Goal: Task Accomplishment & Management: Complete application form

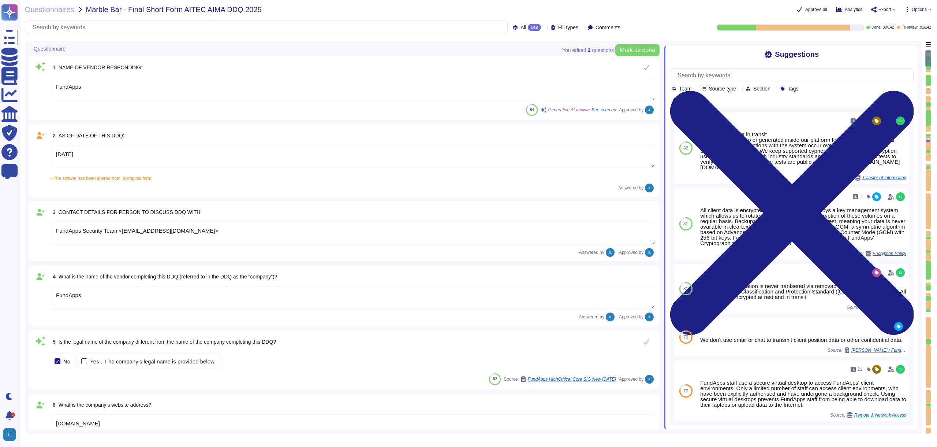
type textarea "FundApps"
type textarea "[DATE]"
type textarea "FundApps Security Team <[EMAIL_ADDRESS][DOMAIN_NAME]>"
type textarea "FundApps"
type textarea "[DOMAIN_NAME]"
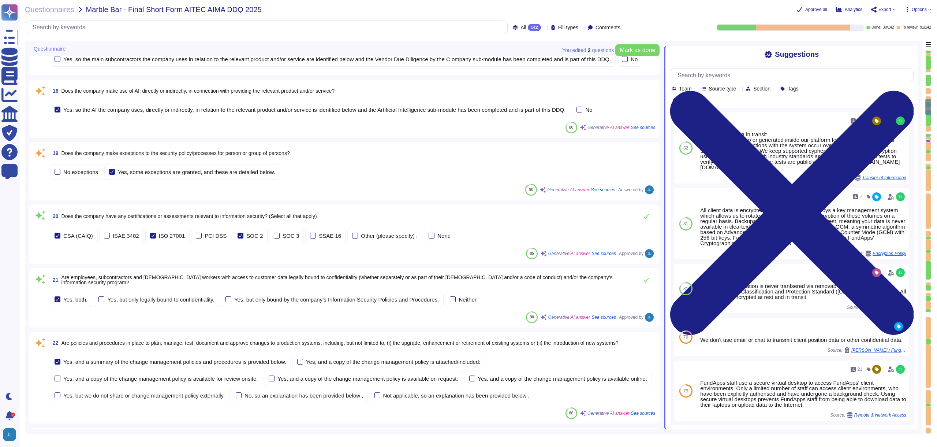
type textarea "The company refers to the relevant products as "FundApps Shareholding Disclosur…"
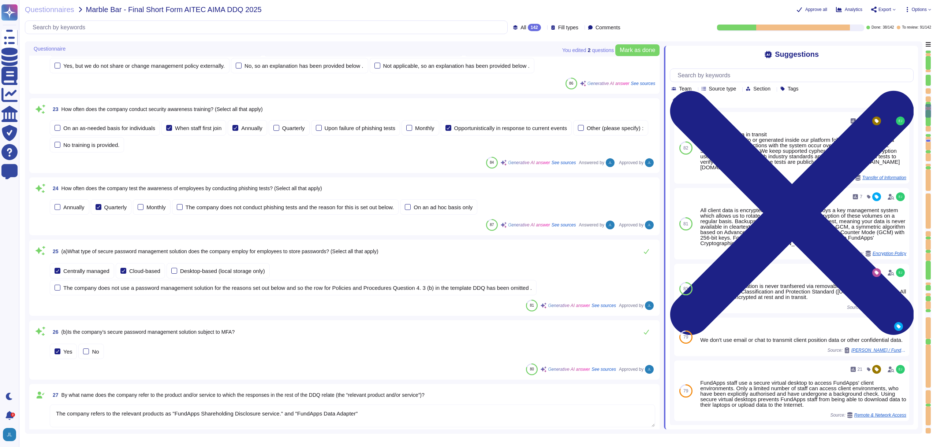
type textarea "Shareholding Disclosure: This service monitors disclosure requirements for majo…"
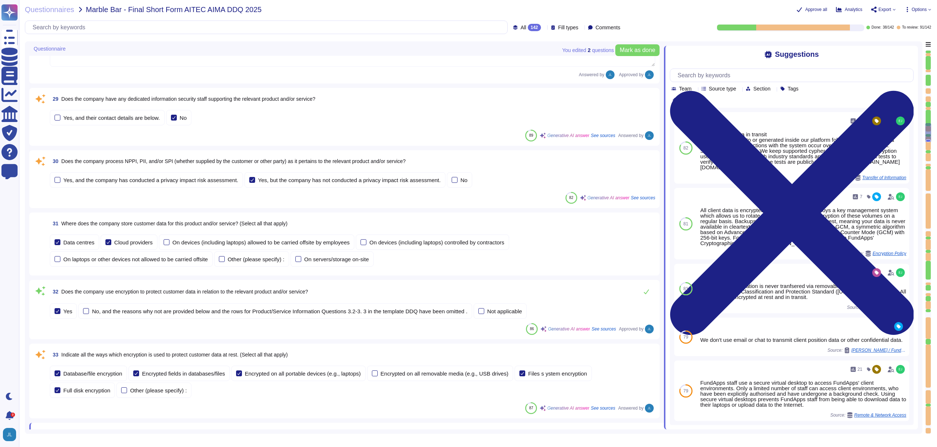
scroll to position [1802, 0]
